Goal: Task Accomplishment & Management: Use online tool/utility

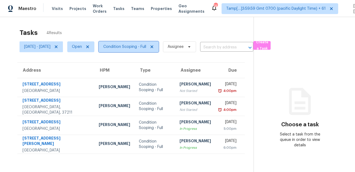
click at [146, 48] on span "Condition Scoping - Full" at bounding box center [124, 46] width 43 height 5
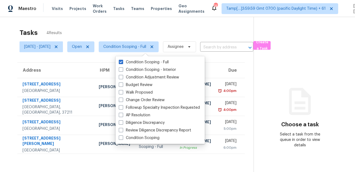
click at [162, 29] on div "Tasks 4 Results" at bounding box center [137, 33] width 234 height 14
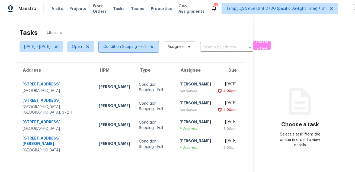
click at [141, 47] on span "Condition Scoping - Full" at bounding box center [124, 46] width 43 height 5
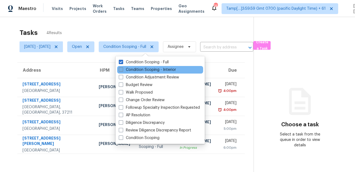
click at [128, 69] on label "Condition Scoping - Interior" at bounding box center [147, 69] width 57 height 5
click at [122, 69] on input "Condition Scoping - Interior" at bounding box center [121, 69] width 4 height 4
checkbox input "true"
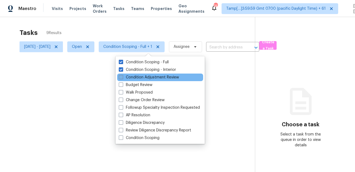
click at [125, 75] on label "Condition Adjustment Review" at bounding box center [149, 77] width 60 height 5
click at [122, 75] on input "Condition Adjustment Review" at bounding box center [121, 77] width 4 height 4
checkbox input "true"
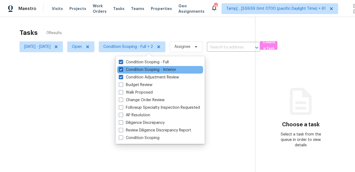
click at [131, 69] on label "Condition Scoping - Interior" at bounding box center [147, 69] width 57 height 5
click at [122, 69] on input "Condition Scoping - Interior" at bounding box center [121, 69] width 4 height 4
checkbox input "false"
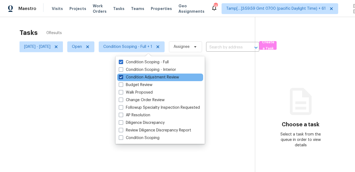
click at [127, 77] on label "Condition Adjustment Review" at bounding box center [149, 77] width 60 height 5
click at [122, 77] on input "Condition Adjustment Review" at bounding box center [121, 77] width 4 height 4
checkbox input "false"
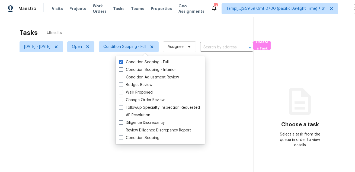
click at [148, 35] on div at bounding box center [177, 86] width 355 height 172
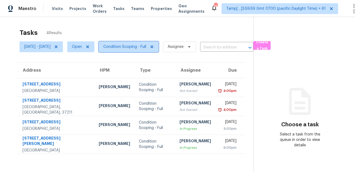
click at [145, 42] on span "Condition Scoping - Full" at bounding box center [129, 46] width 60 height 11
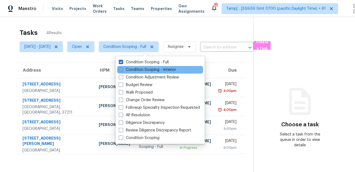
click at [137, 69] on label "Condition Scoping - Interior" at bounding box center [147, 69] width 57 height 5
click at [122, 69] on input "Condition Scoping - Interior" at bounding box center [121, 69] width 4 height 4
checkbox input "true"
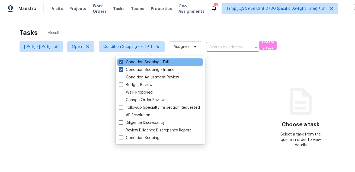
click at [142, 63] on label "Condition Scoping - Full" at bounding box center [144, 62] width 50 height 5
click at [122, 63] on input "Condition Scoping - Full" at bounding box center [121, 62] width 4 height 4
checkbox input "false"
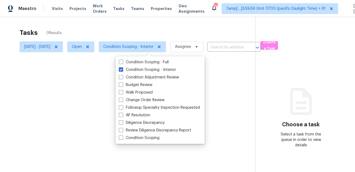
click at [153, 26] on div at bounding box center [177, 86] width 355 height 172
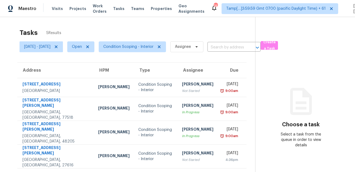
scroll to position [17, 0]
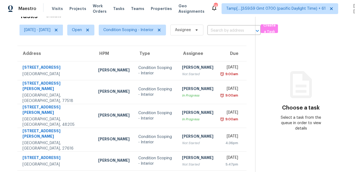
click at [286, 132] on section "Choose a task Select a task from the queue in order to view details" at bounding box center [300, 87] width 91 height 175
click at [137, 35] on span "Condition Scoping - Interior" at bounding box center [132, 30] width 67 height 11
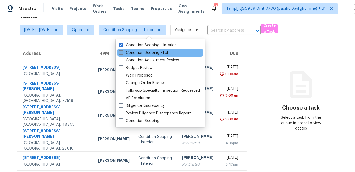
click at [132, 54] on label "Condition Scoping - Full" at bounding box center [144, 52] width 50 height 5
click at [122, 54] on input "Condition Scoping - Full" at bounding box center [121, 52] width 4 height 4
checkbox input "true"
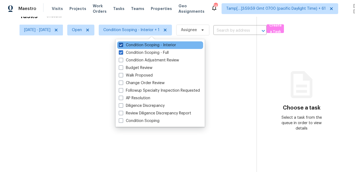
click at [137, 46] on label "Condition Scoping - Interior" at bounding box center [147, 45] width 57 height 5
click at [122, 46] on input "Condition Scoping - Interior" at bounding box center [121, 45] width 4 height 4
checkbox input "false"
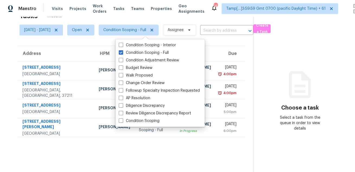
click at [165, 19] on div "Tasks 4 Results" at bounding box center [137, 16] width 234 height 14
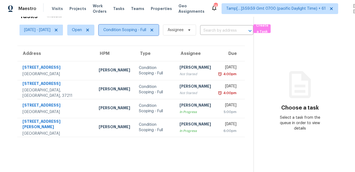
click at [146, 27] on span "Condition Scoping - Full" at bounding box center [124, 29] width 43 height 5
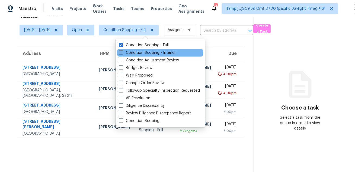
click at [135, 55] on label "Condition Scoping - Interior" at bounding box center [147, 52] width 57 height 5
click at [122, 54] on input "Condition Scoping - Interior" at bounding box center [121, 52] width 4 height 4
checkbox input "true"
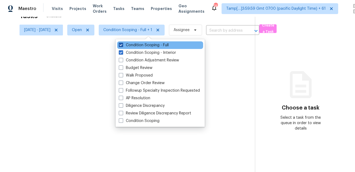
click at [139, 47] on label "Condition Scoping - Full" at bounding box center [144, 45] width 50 height 5
click at [122, 46] on input "Condition Scoping - Full" at bounding box center [121, 45] width 4 height 4
checkbox input "false"
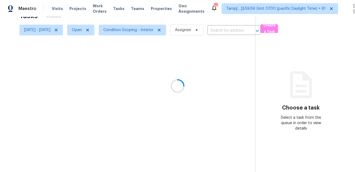
click at [203, 21] on div at bounding box center [177, 86] width 355 height 172
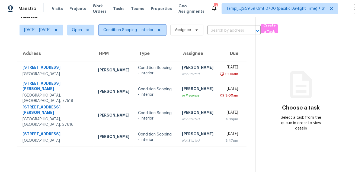
click at [133, 28] on span "Condition Scoping - Interior" at bounding box center [128, 29] width 50 height 5
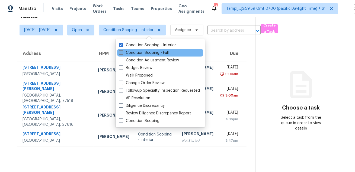
click at [132, 54] on label "Condition Scoping - Full" at bounding box center [144, 52] width 50 height 5
click at [122, 54] on input "Condition Scoping - Full" at bounding box center [121, 52] width 4 height 4
checkbox input "true"
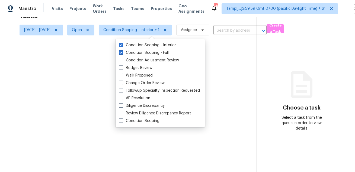
click at [169, 19] on div "Tasks 8 Results" at bounding box center [138, 16] width 237 height 14
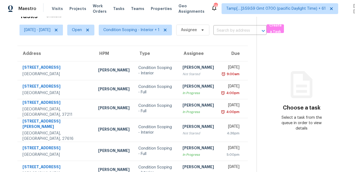
click at [314, 69] on icon at bounding box center [301, 85] width 33 height 33
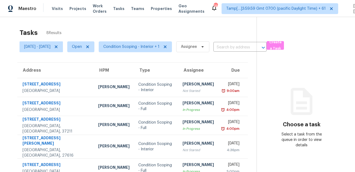
click at [171, 38] on div "Tasks 8 Results" at bounding box center [138, 33] width 237 height 14
click at [176, 33] on div "Tasks 8 Results" at bounding box center [138, 33] width 237 height 14
click at [231, 27] on div "Tasks 8 Results" at bounding box center [138, 33] width 237 height 14
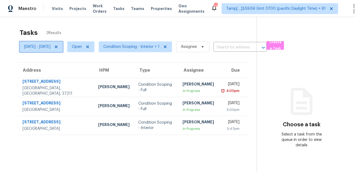
click at [39, 45] on span "[DATE] - [DATE]" at bounding box center [37, 46] width 26 height 5
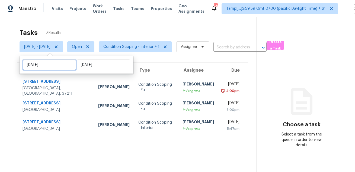
click at [53, 66] on input "[DATE]" at bounding box center [49, 65] width 53 height 11
select select "7"
select select "2025"
select select "8"
select select "2025"
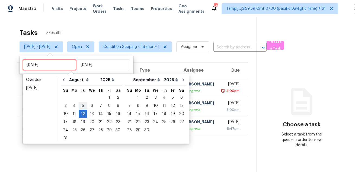
type input "[DATE]"
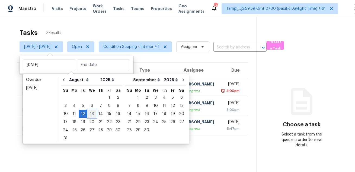
click at [87, 112] on div "13" at bounding box center [91, 114] width 9 height 8
type input "[DATE]"
click at [87, 112] on div "13" at bounding box center [91, 114] width 9 height 8
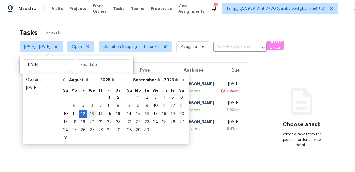
type input "[DATE]"
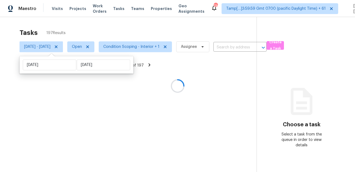
click at [129, 33] on div at bounding box center [177, 86] width 355 height 172
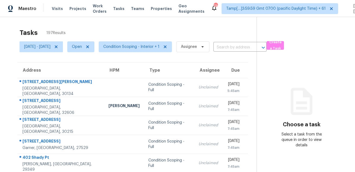
click at [181, 31] on div "Tasks 197 Results" at bounding box center [138, 33] width 237 height 14
click at [179, 25] on div "Tasks 197 Results [DATE] - [DATE] Open Condition Scoping - Interior + 1 Assigne…" at bounding box center [177, 149] width 355 height 265
click at [156, 42] on span "Condition Scoping - Interior + 1" at bounding box center [135, 46] width 73 height 11
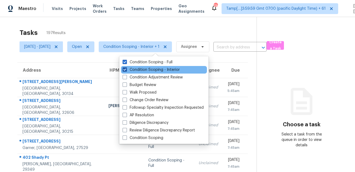
click at [152, 69] on label "Condition Scoping - Interior" at bounding box center [150, 69] width 57 height 5
click at [126, 69] on input "Condition Scoping - Interior" at bounding box center [124, 69] width 4 height 4
checkbox input "false"
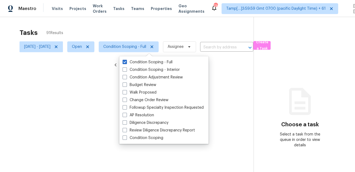
click at [163, 30] on div at bounding box center [177, 86] width 355 height 172
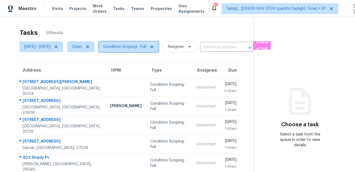
click at [146, 46] on span "Condition Scoping - Full" at bounding box center [124, 46] width 43 height 5
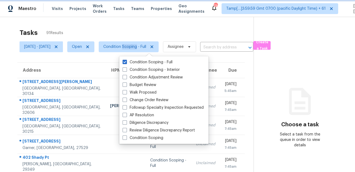
click at [146, 46] on span "Condition Scoping - Full" at bounding box center [124, 46] width 43 height 5
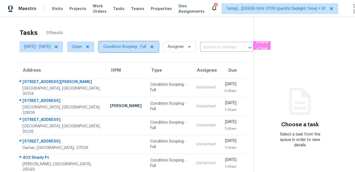
click at [153, 51] on span "Condition Scoping - Full" at bounding box center [129, 46] width 60 height 11
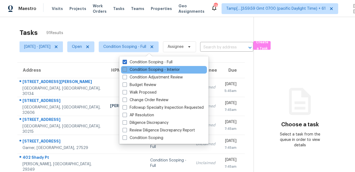
click at [146, 70] on label "Condition Scoping - Interior" at bounding box center [150, 69] width 57 height 5
click at [126, 70] on input "Condition Scoping - Interior" at bounding box center [124, 69] width 4 height 4
checkbox input "true"
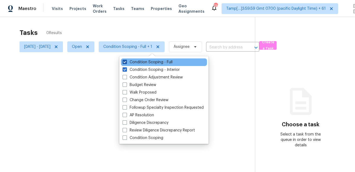
click at [149, 61] on label "Condition Scoping - Full" at bounding box center [147, 62] width 50 height 5
click at [126, 61] on input "Condition Scoping - Full" at bounding box center [124, 62] width 4 height 4
checkbox input "false"
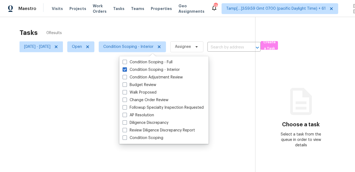
click at [160, 27] on div at bounding box center [177, 86] width 355 height 172
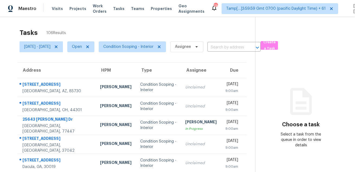
click at [205, 26] on div "Tasks 106 Results" at bounding box center [137, 33] width 235 height 14
click at [141, 48] on span "Condition Scoping - Interior" at bounding box center [128, 46] width 50 height 5
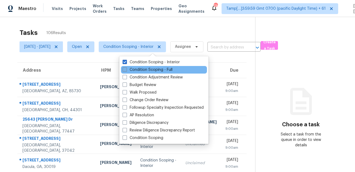
click at [142, 71] on label "Condition Scoping - Full" at bounding box center [147, 69] width 50 height 5
click at [126, 71] on input "Condition Scoping - Full" at bounding box center [124, 69] width 4 height 4
checkbox input "true"
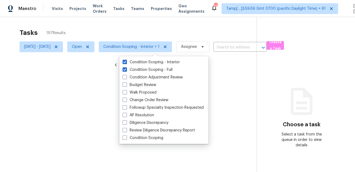
click at [152, 33] on div at bounding box center [177, 86] width 355 height 172
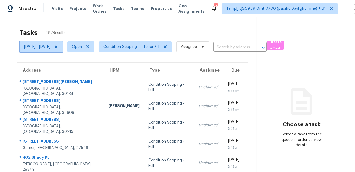
click at [58, 47] on icon at bounding box center [56, 47] width 4 height 4
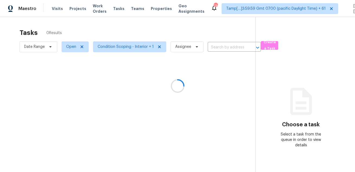
click at [91, 33] on div at bounding box center [177, 86] width 355 height 172
click at [70, 48] on div at bounding box center [177, 86] width 355 height 172
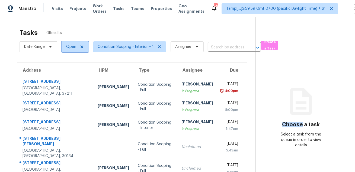
click at [70, 48] on span "Open" at bounding box center [71, 46] width 10 height 5
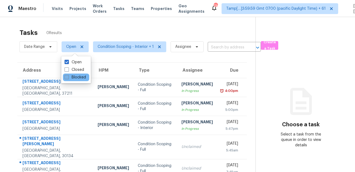
click at [74, 76] on label "Blocked" at bounding box center [74, 77] width 21 height 5
click at [68, 76] on input "Blocked" at bounding box center [66, 77] width 4 height 4
checkbox input "true"
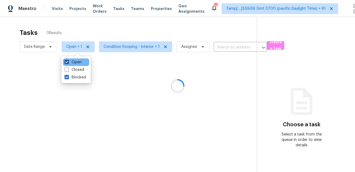
click at [75, 62] on label "Open" at bounding box center [72, 62] width 17 height 5
click at [68, 62] on input "Open" at bounding box center [66, 62] width 4 height 4
checkbox input "false"
click at [92, 40] on div at bounding box center [177, 86] width 355 height 172
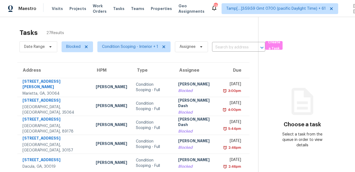
click at [228, 28] on div "Tasks 27 Results" at bounding box center [139, 33] width 238 height 14
click at [74, 48] on span "Blocked" at bounding box center [73, 46] width 14 height 5
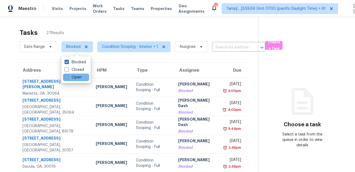
click at [77, 76] on label "Open" at bounding box center [72, 77] width 17 height 5
click at [68, 76] on input "Open" at bounding box center [66, 77] width 4 height 4
checkbox input "true"
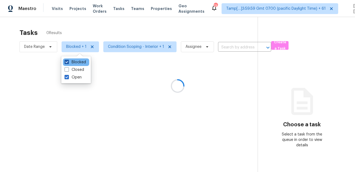
click at [77, 60] on label "Blocked" at bounding box center [74, 62] width 21 height 5
click at [68, 60] on input "Blocked" at bounding box center [66, 62] width 4 height 4
checkbox input "false"
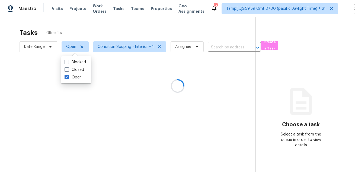
click at [106, 24] on div at bounding box center [177, 86] width 355 height 172
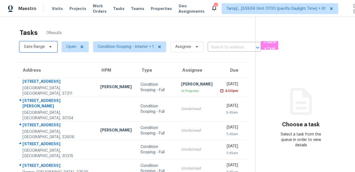
click at [43, 47] on span "Date Range" at bounding box center [34, 46] width 21 height 5
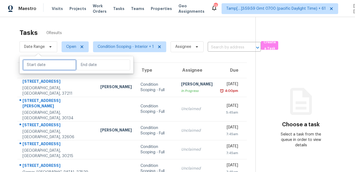
click at [51, 67] on input "text" at bounding box center [49, 65] width 53 height 11
select select "7"
select select "2025"
select select "8"
select select "2025"
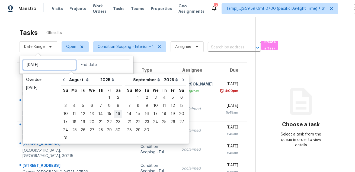
type input "[DATE]"
click at [83, 115] on div "12" at bounding box center [83, 114] width 9 height 8
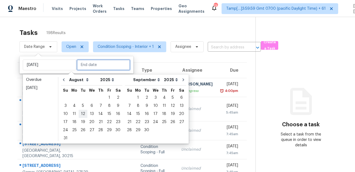
type input "[DATE]"
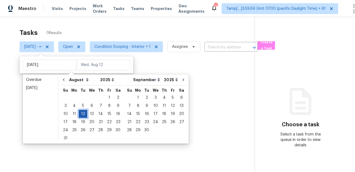
click at [83, 115] on div "12" at bounding box center [83, 114] width 9 height 8
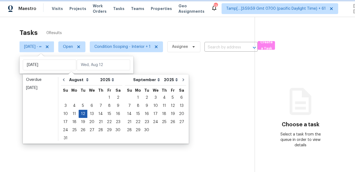
type input "[DATE]"
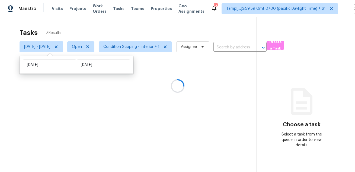
click at [137, 26] on div "Tasks 3 Results" at bounding box center [138, 33] width 237 height 14
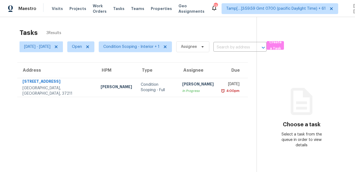
click at [156, 30] on div "Tasks 3 Results" at bounding box center [138, 33] width 237 height 14
click at [172, 27] on div "Tasks 1 Results" at bounding box center [138, 33] width 237 height 14
click at [159, 134] on section "Tasks 1 Results [DATE] - [DATE] Open Condition Scoping - Interior + 1 Assignee …" at bounding box center [133, 108] width 248 height 164
